Goal: Navigation & Orientation: Go to known website

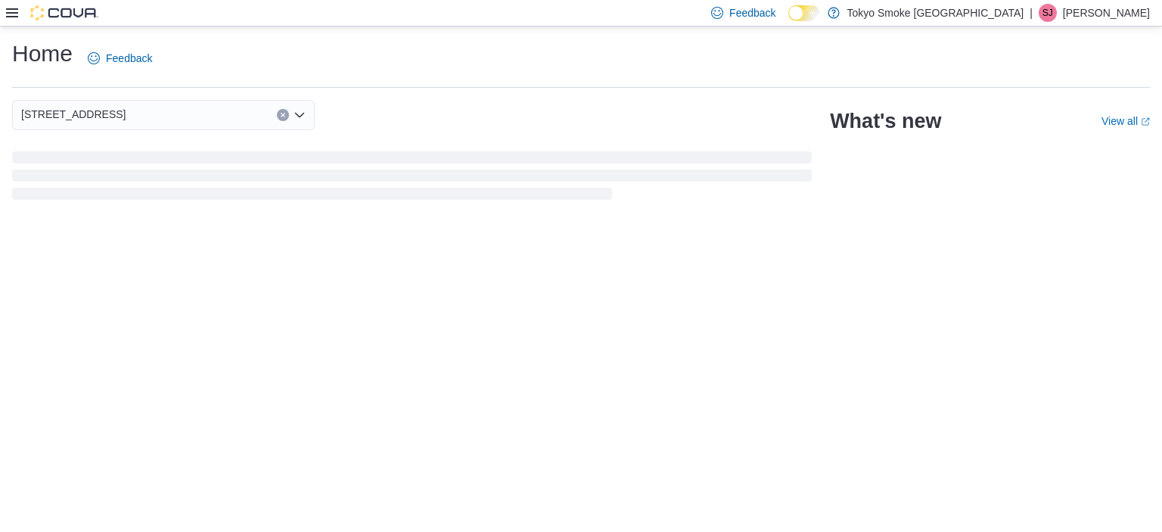
click at [1134, 4] on p "Safiya Jmila" at bounding box center [1106, 13] width 87 height 18
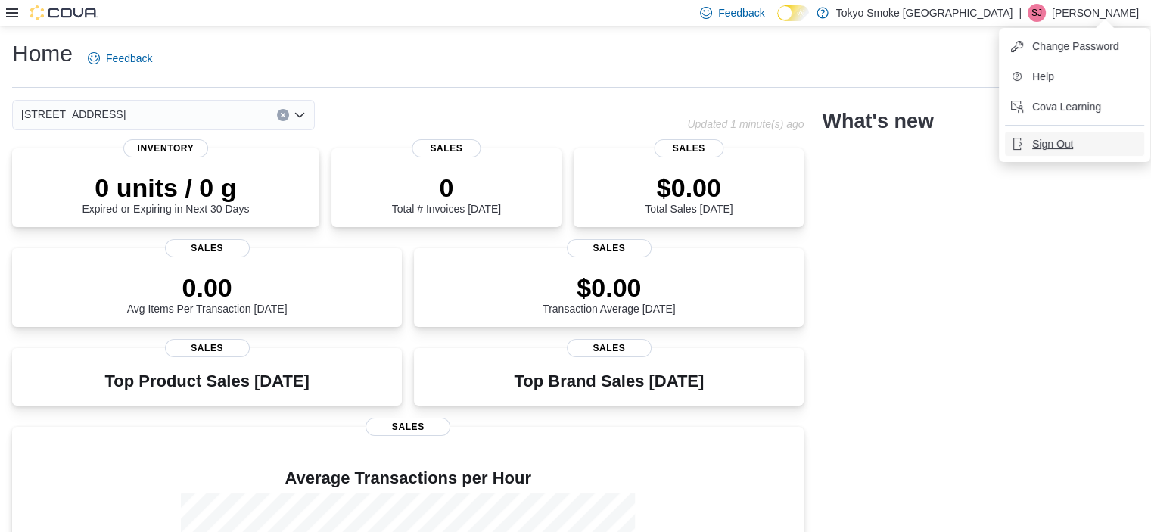
click at [1039, 136] on span "Sign Out" at bounding box center [1052, 143] width 41 height 15
